Goal: Information Seeking & Learning: Learn about a topic

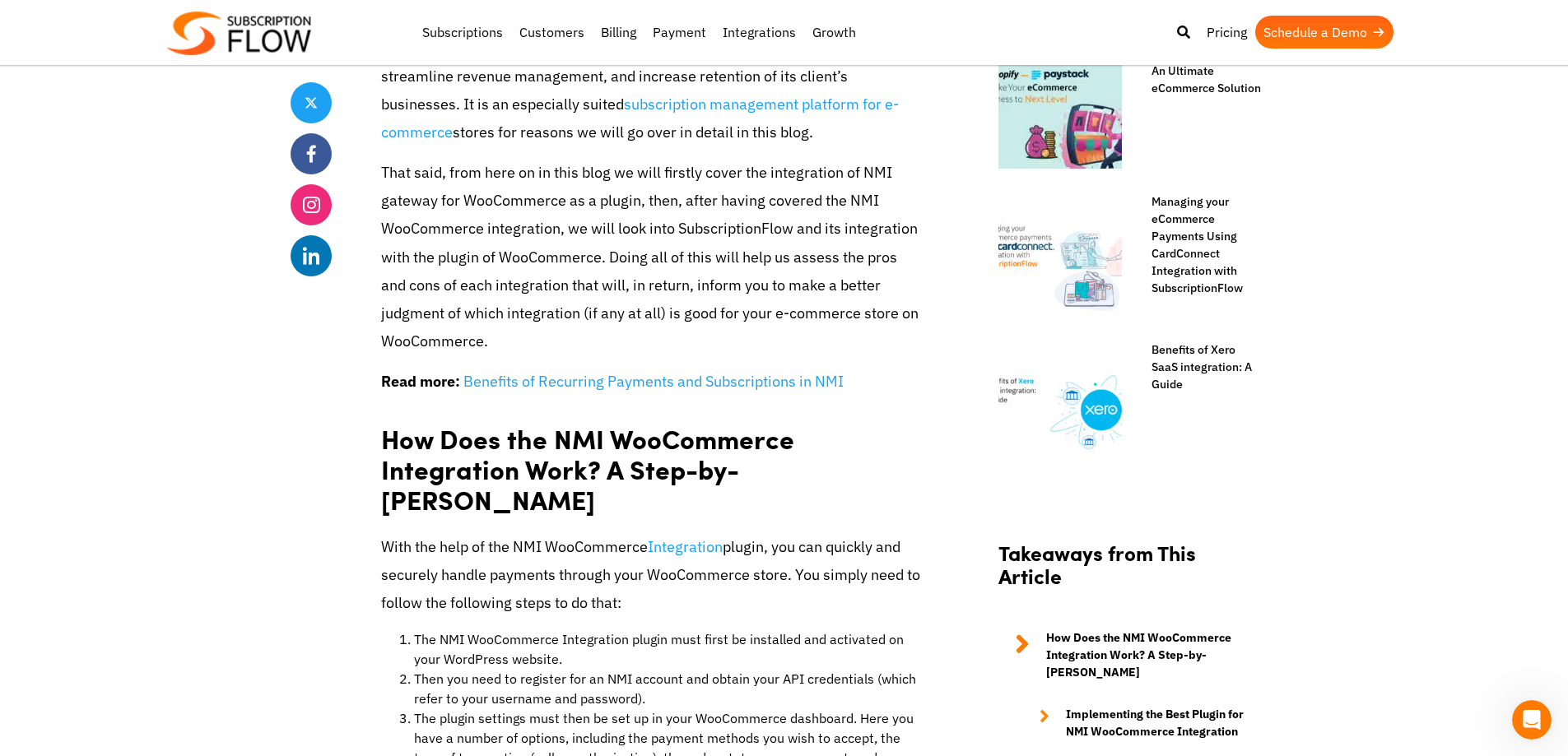
scroll to position [1152, 0]
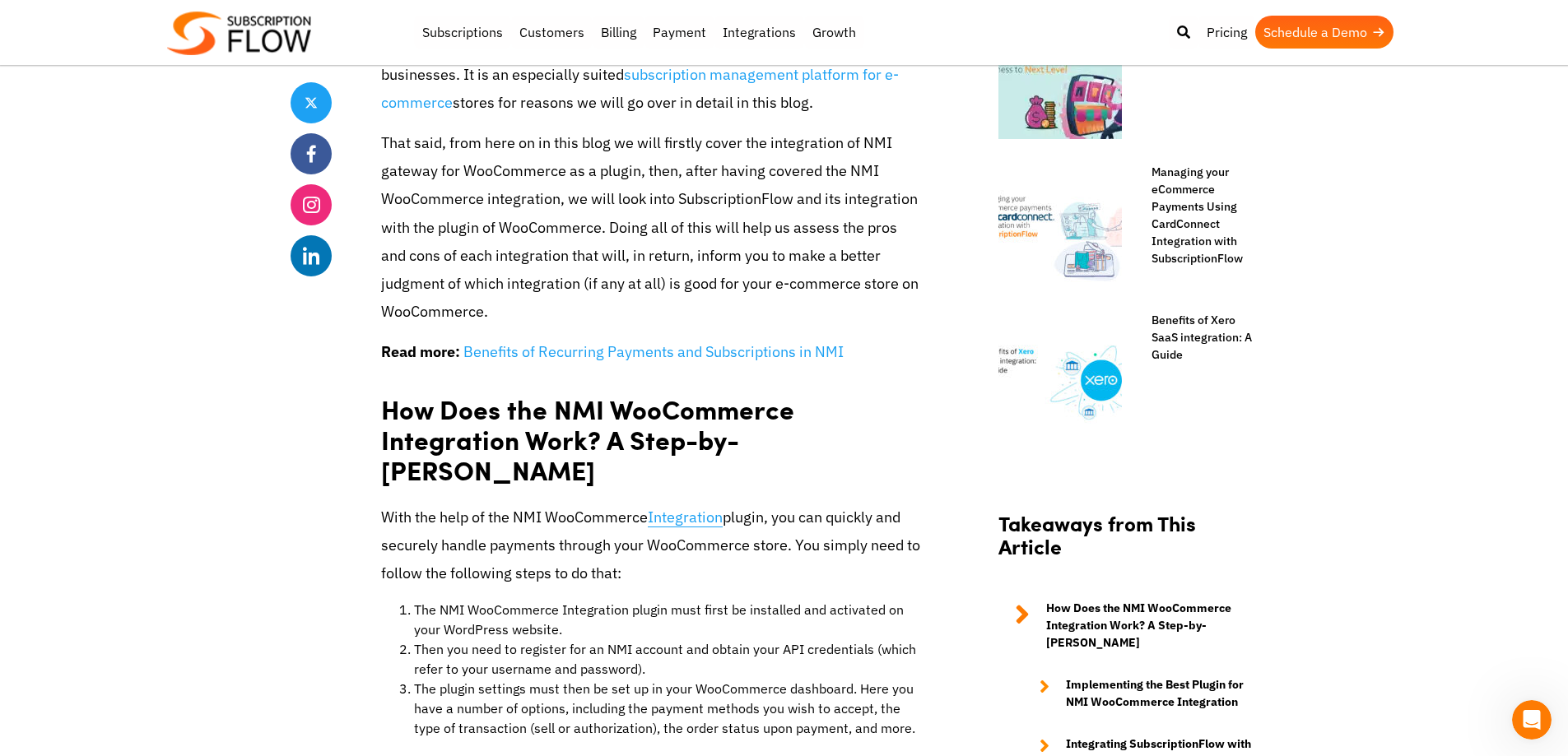
click at [690, 507] on link "Integration" at bounding box center [685, 517] width 75 height 20
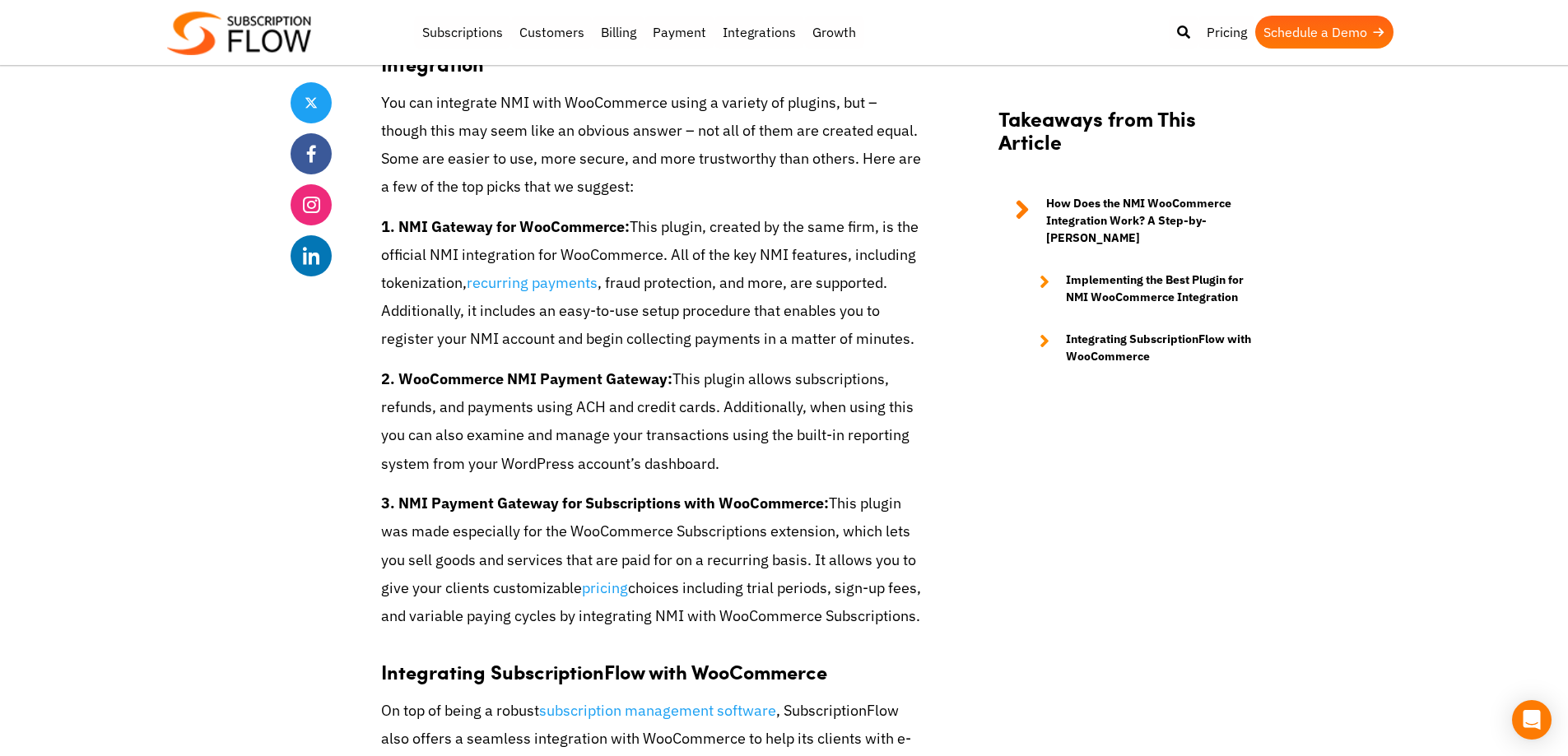
scroll to position [1892, 0]
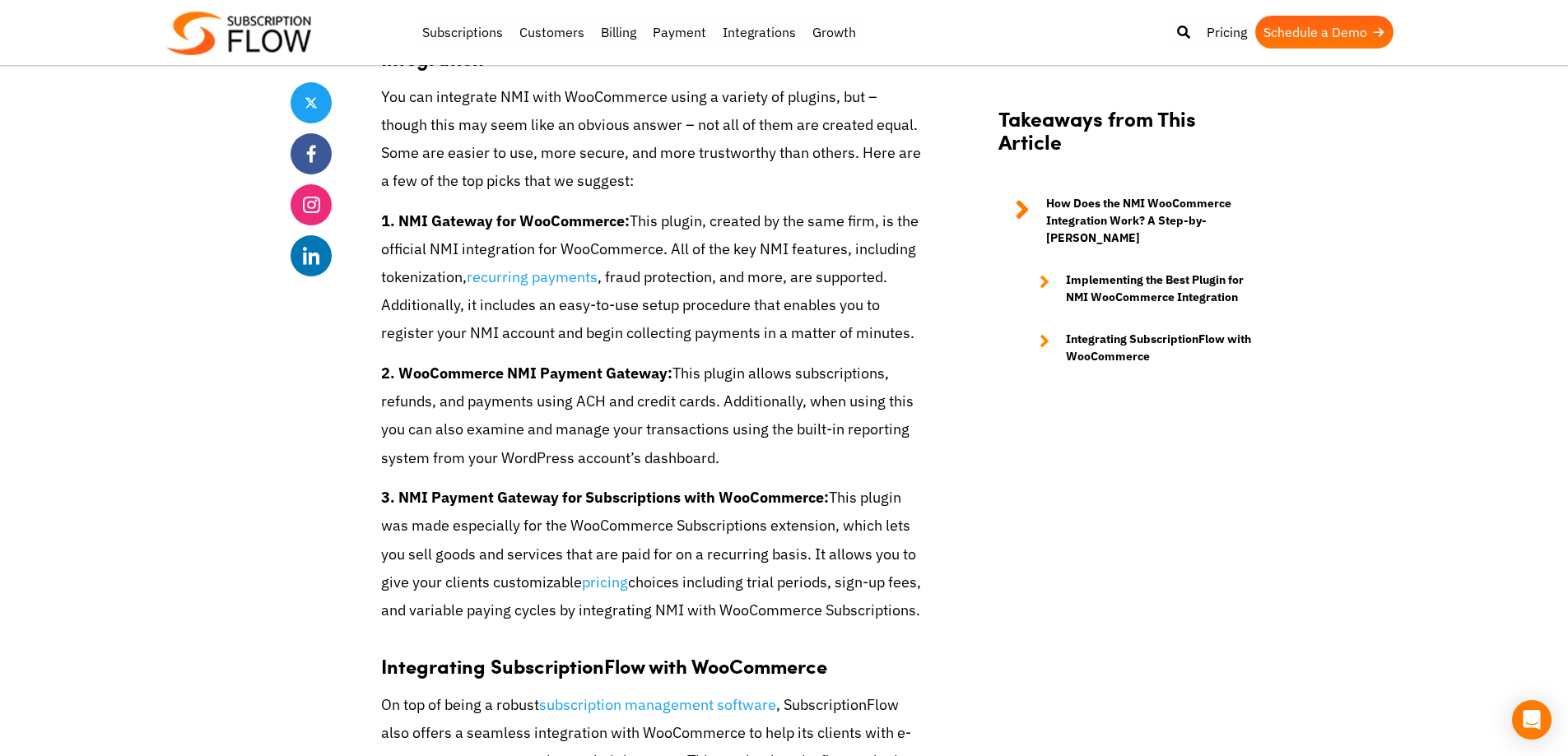
click at [1175, 210] on strong "How Does the NMI WooCommerce Integration Work? A Step-by-[PERSON_NAME]" at bounding box center [1154, 221] width 215 height 52
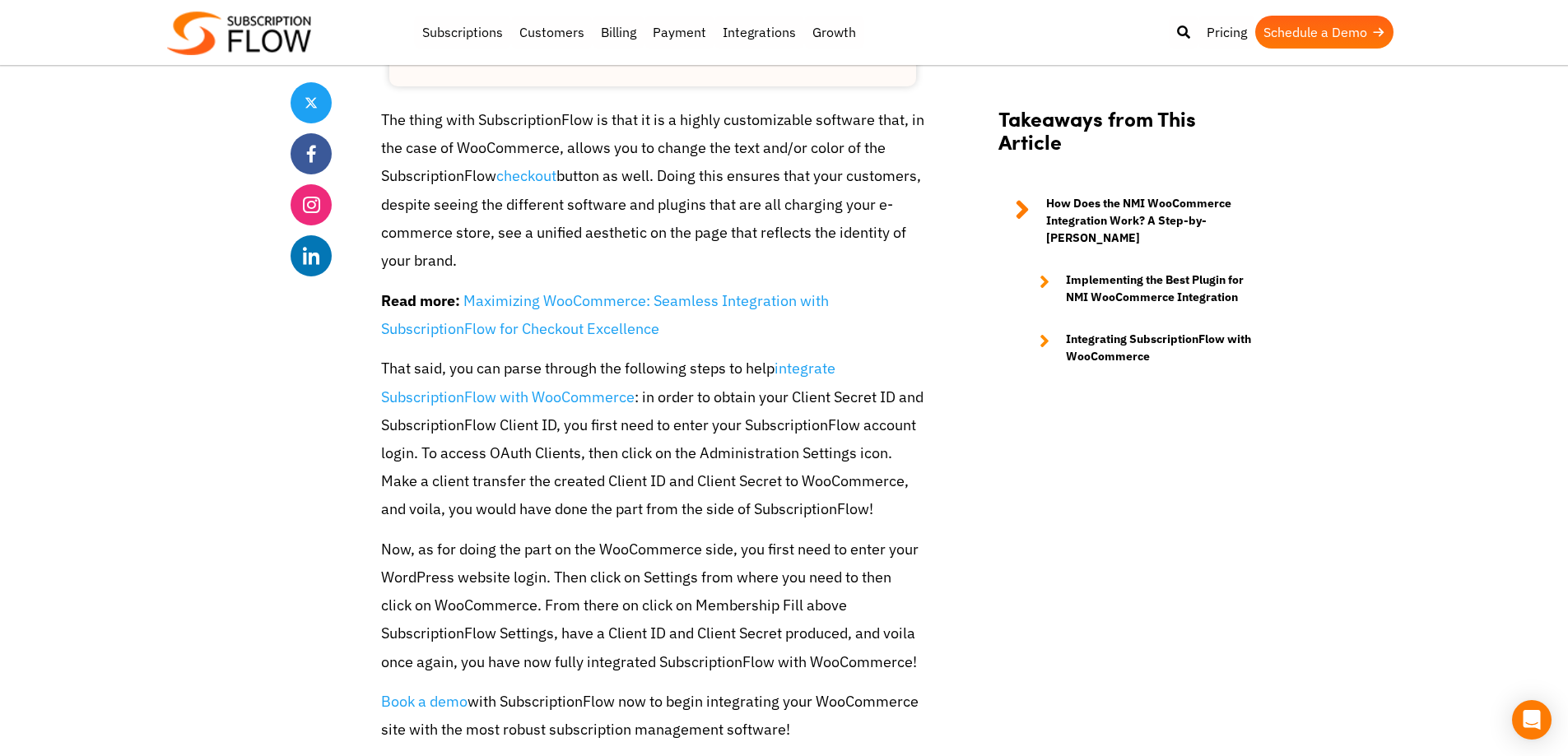
scroll to position [3357, 0]
